Goal: Navigation & Orientation: Find specific page/section

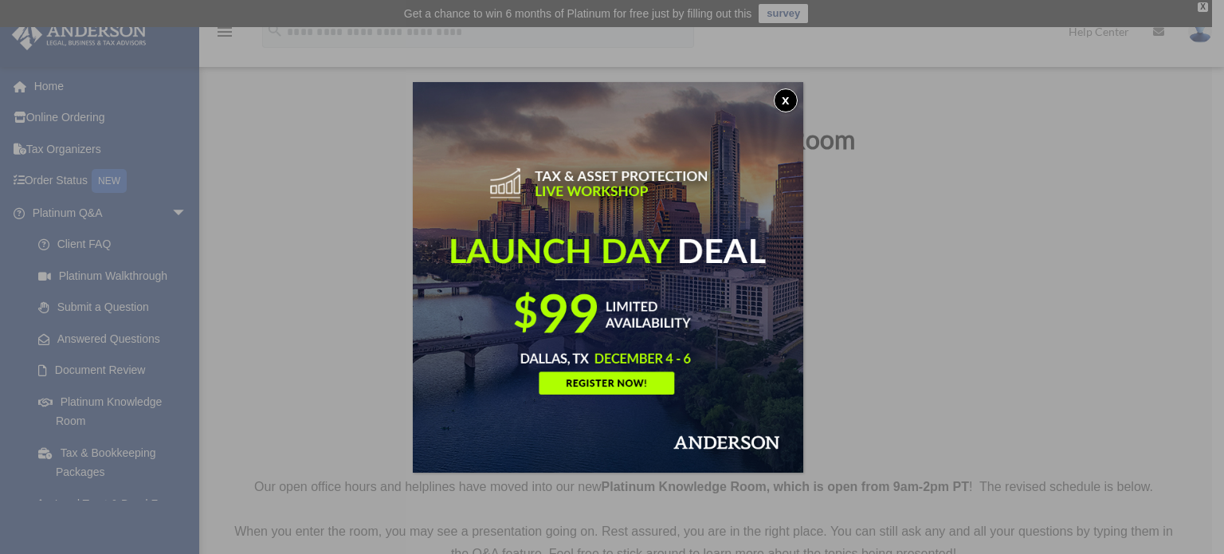
click at [783, 101] on button "x" at bounding box center [786, 100] width 24 height 24
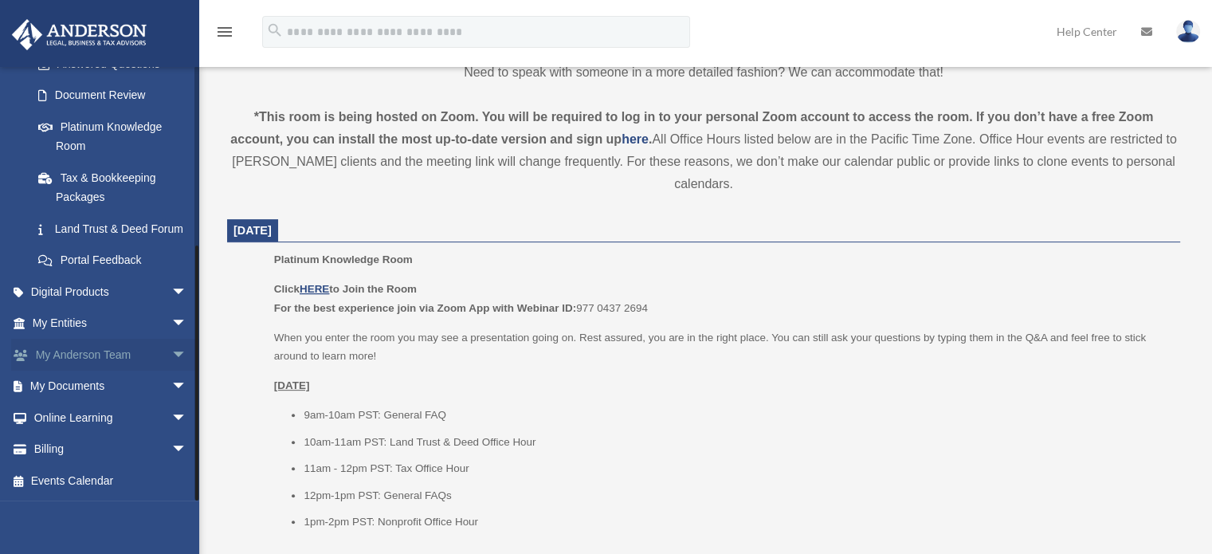
scroll to position [638, 0]
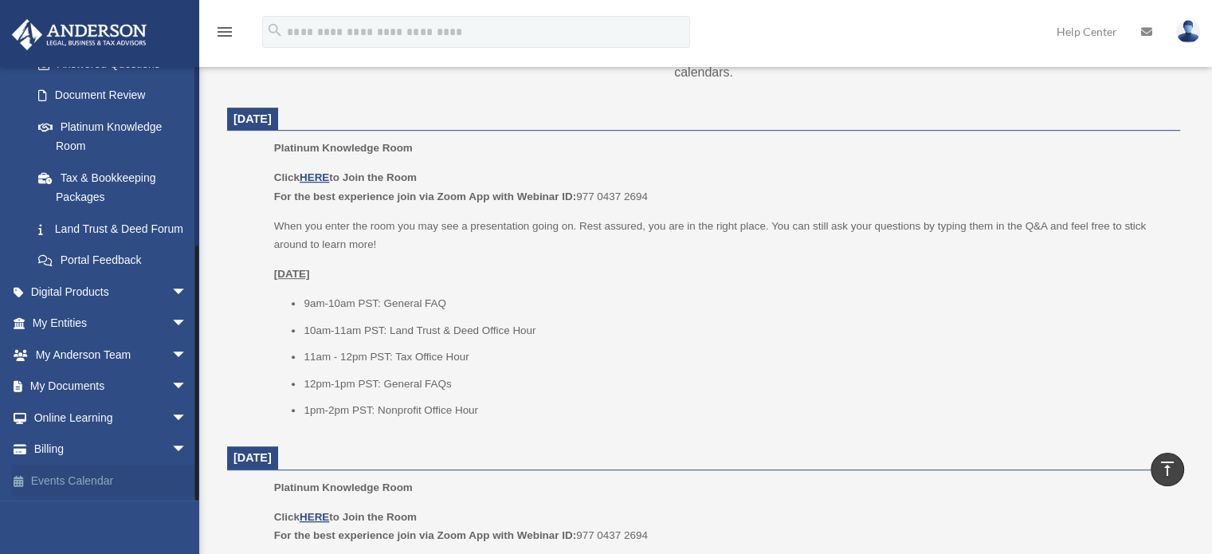
click at [138, 489] on link "Events Calendar" at bounding box center [111, 481] width 200 height 32
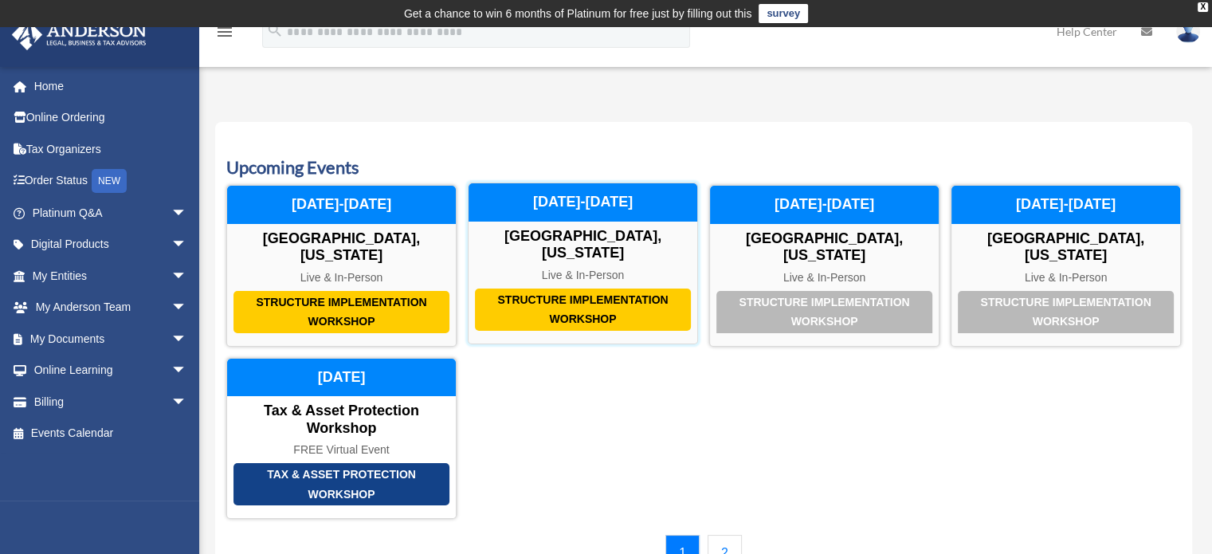
click at [633, 293] on div "Structure Implementation Workshop" at bounding box center [583, 309] width 216 height 42
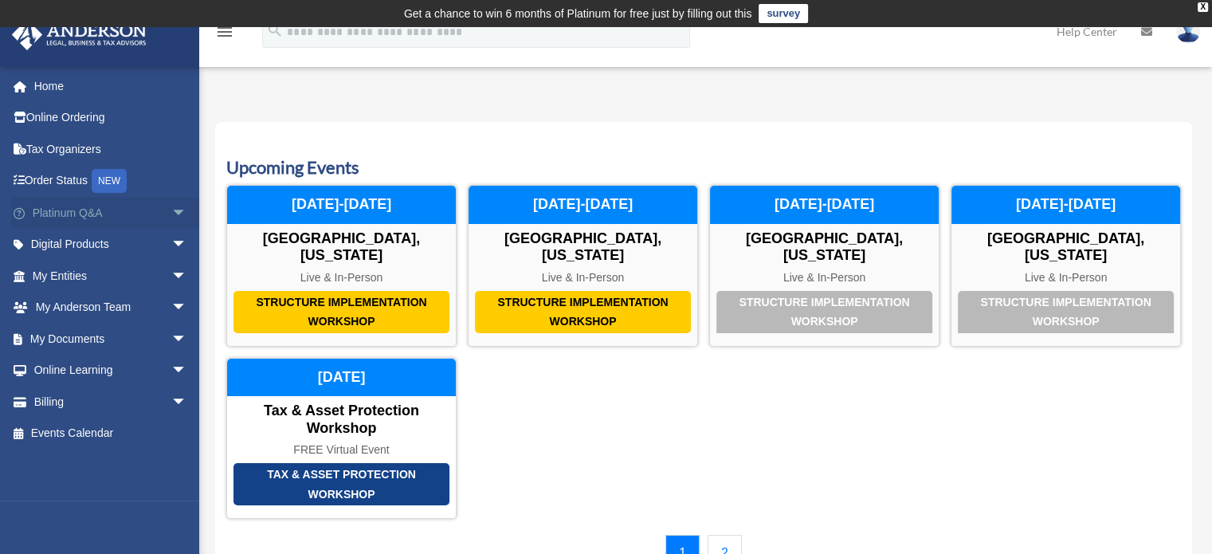
click at [171, 214] on span "arrow_drop_down" at bounding box center [187, 213] width 32 height 33
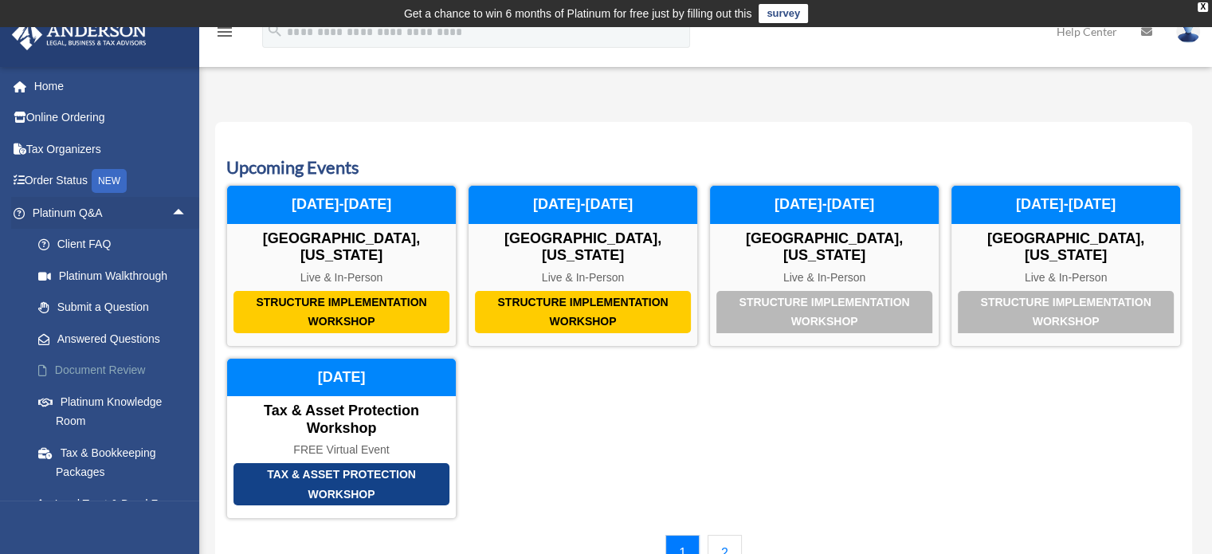
scroll to position [80, 0]
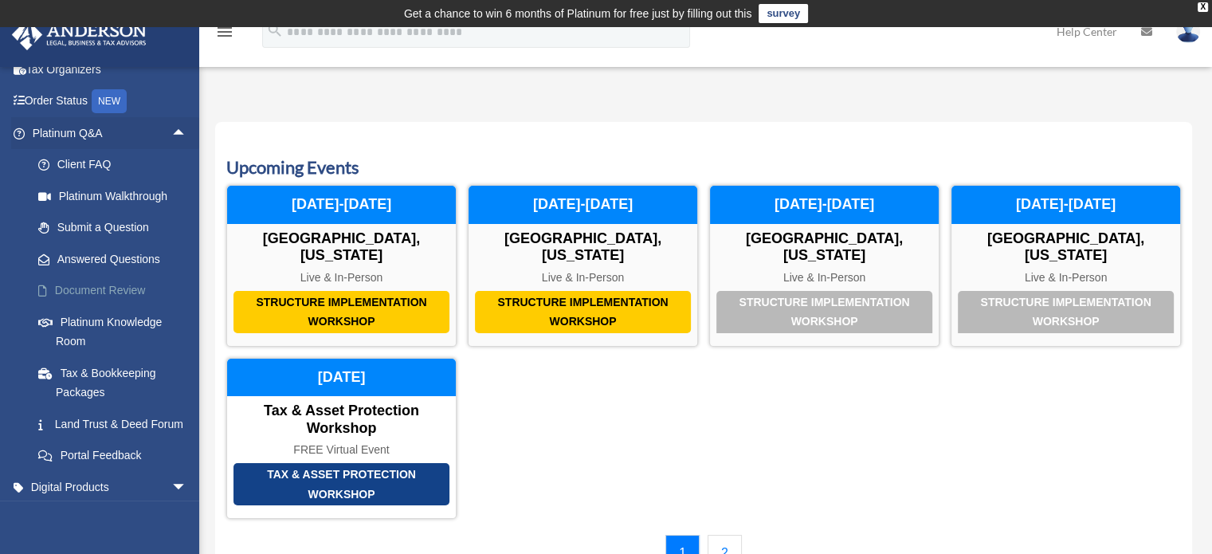
click at [116, 288] on link "Document Review" at bounding box center [116, 291] width 189 height 32
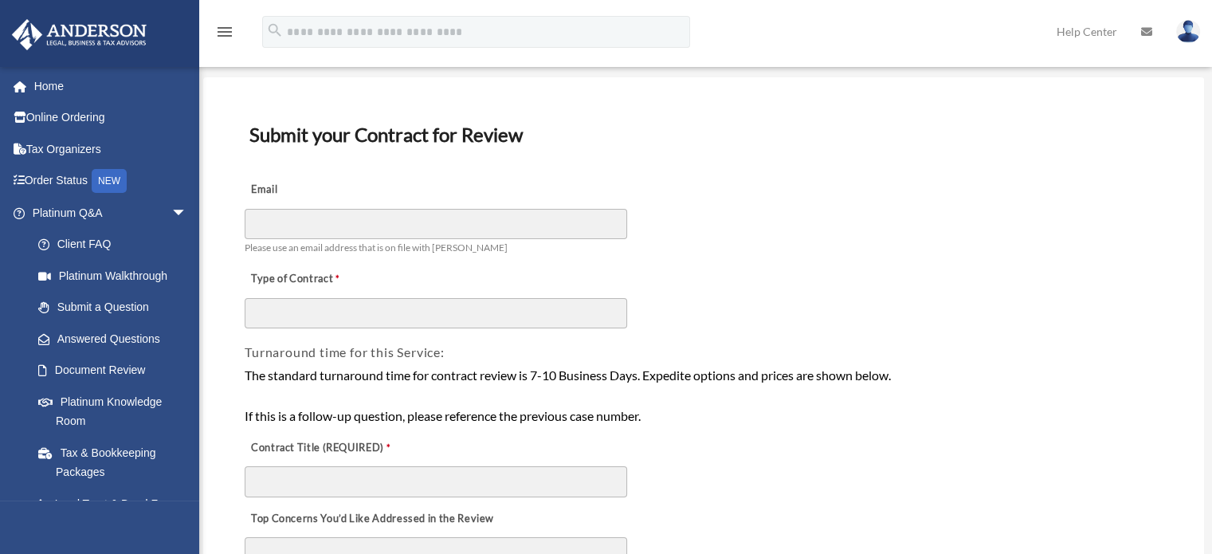
scroll to position [159, 0]
